Goal: Use online tool/utility: Utilize a website feature to perform a specific function

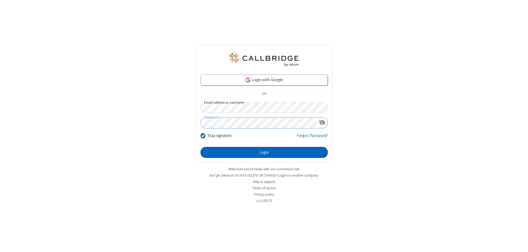
click at [264, 152] on button "Login" at bounding box center [264, 152] width 127 height 11
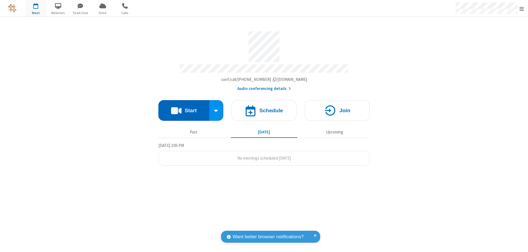
click at [184, 108] on button "Start" at bounding box center [183, 110] width 51 height 21
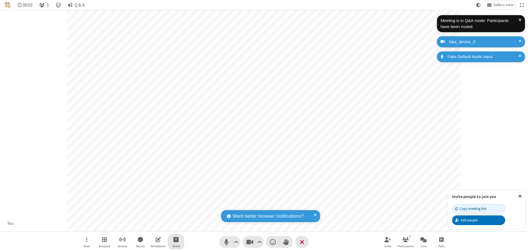
click at [176, 239] on span "Start sharing" at bounding box center [176, 239] width 5 height 7
click at [154, 226] on span "Share my screen" at bounding box center [154, 226] width 6 height 5
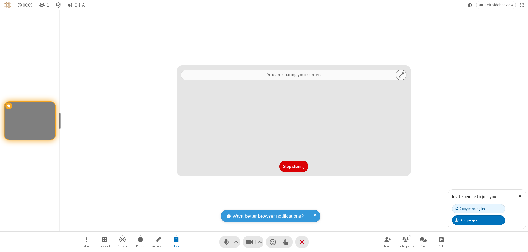
click at [294, 166] on button "Stop sharing" at bounding box center [294, 166] width 29 height 11
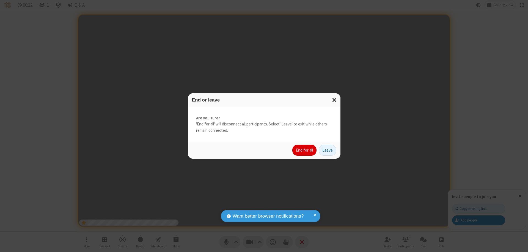
click at [305, 150] on button "End for all" at bounding box center [304, 150] width 24 height 11
